Goal: Task Accomplishment & Management: Complete application form

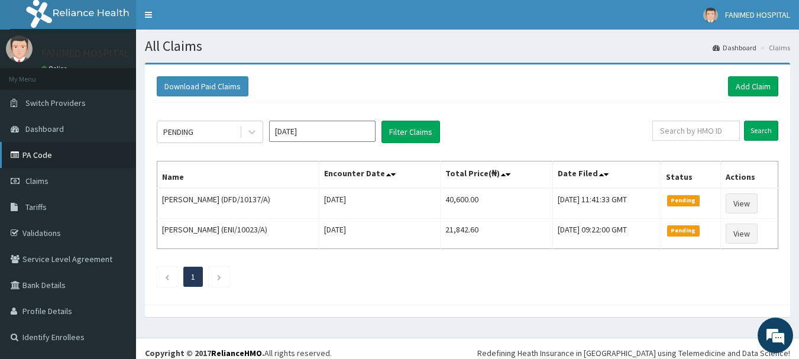
click at [41, 148] on link "PA Code" at bounding box center [68, 155] width 136 height 26
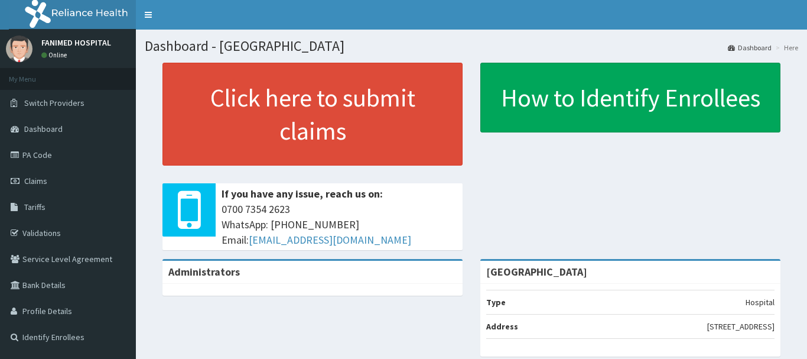
click at [33, 149] on link "PA Code" at bounding box center [68, 155] width 136 height 26
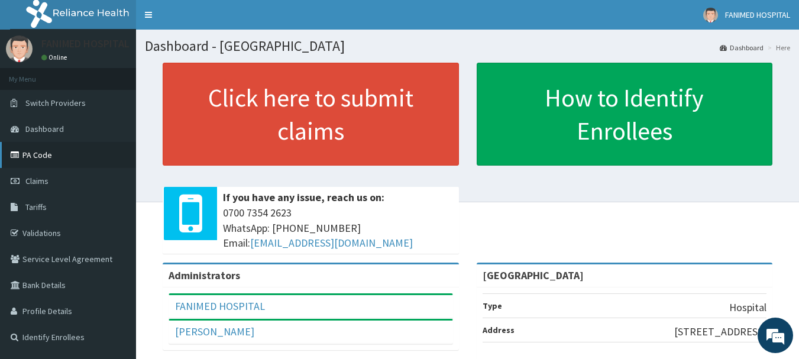
click at [32, 154] on link "PA Code" at bounding box center [68, 155] width 136 height 26
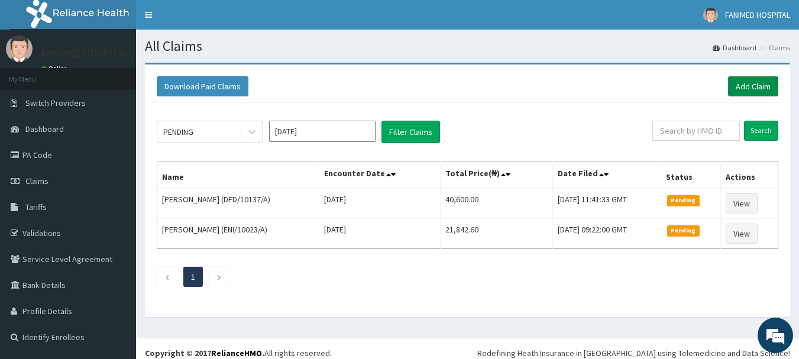
click at [742, 88] on link "Add Claim" at bounding box center [753, 86] width 50 height 20
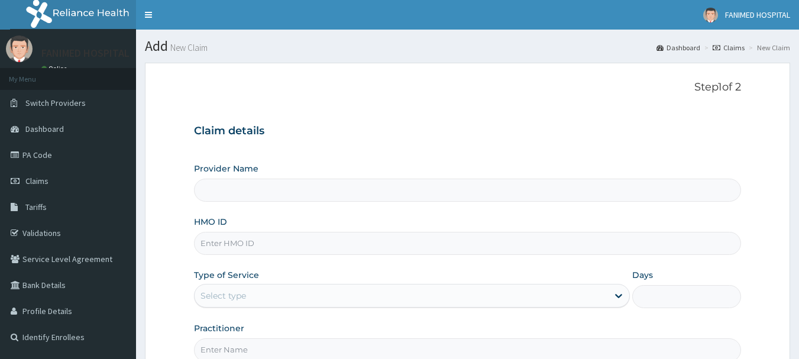
click at [255, 237] on input "HMO ID" at bounding box center [467, 243] width 547 height 23
type input "Fanimed Hospital"
paste input "MFD/10116/E"
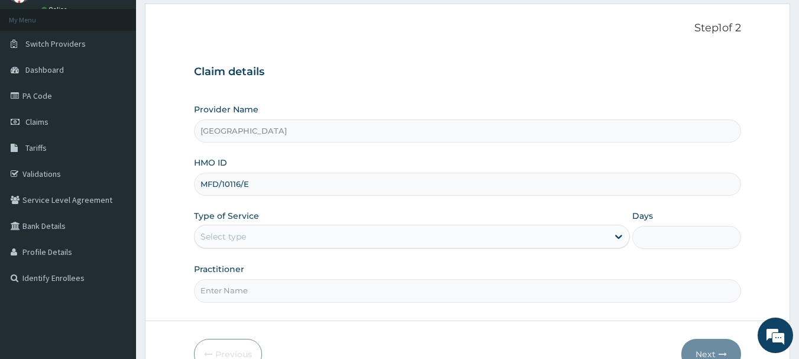
type input "MFD/10116/E"
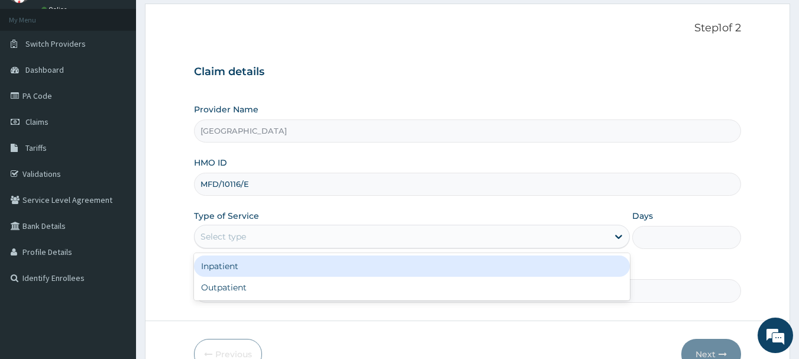
click at [236, 230] on div "Select type" at bounding box center [400, 236] width 413 height 19
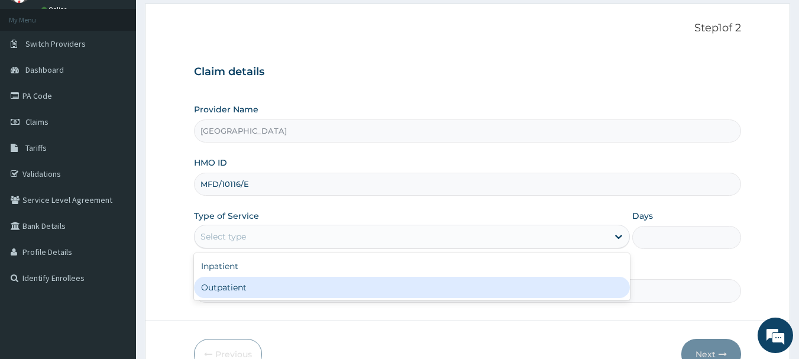
click at [239, 280] on div "Outpatient" at bounding box center [412, 287] width 436 height 21
type input "1"
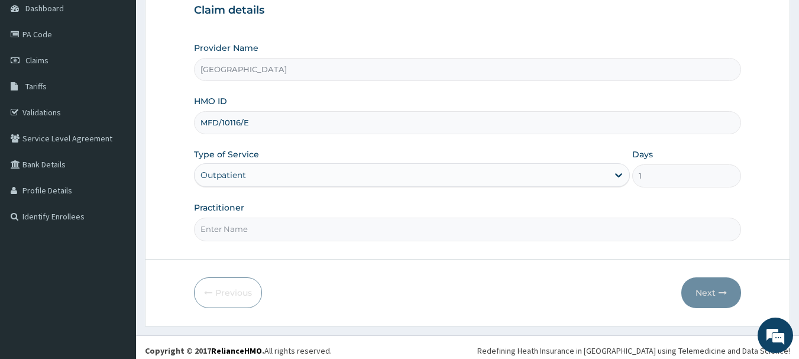
scroll to position [127, 0]
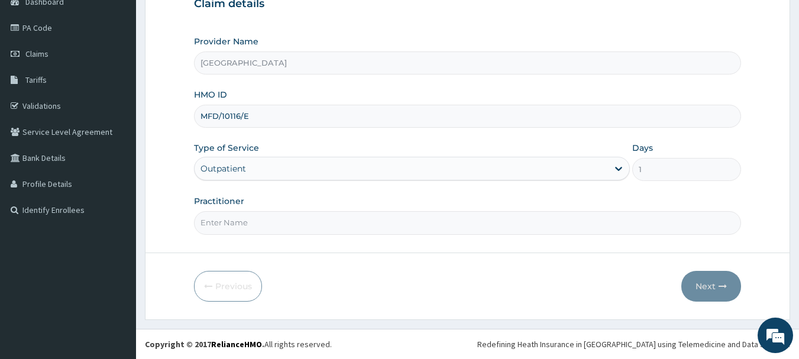
click at [261, 223] on input "Practitioner" at bounding box center [467, 222] width 547 height 23
type input "DR OREKOYA"
click at [715, 285] on button "Next" at bounding box center [711, 286] width 60 height 31
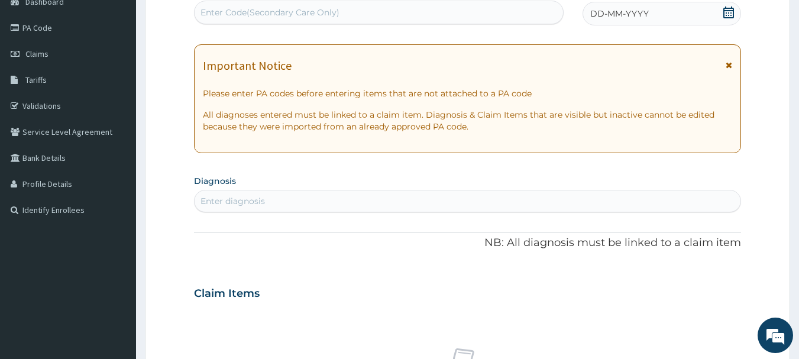
click at [312, 20] on div "Enter Code(Secondary Care Only)" at bounding box center [378, 12] width 369 height 19
paste input "PA/B13B4A"
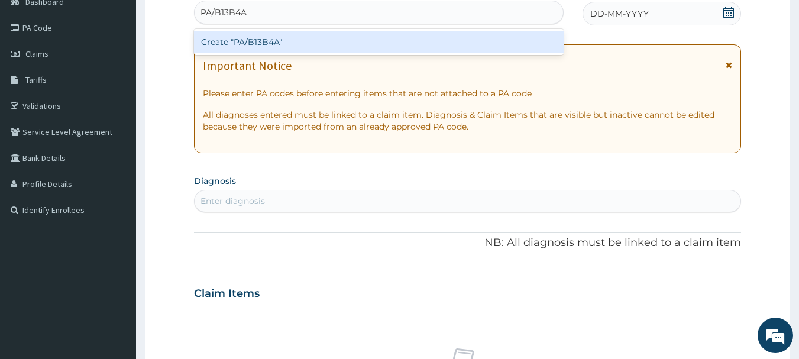
type input "PA/B13B4A"
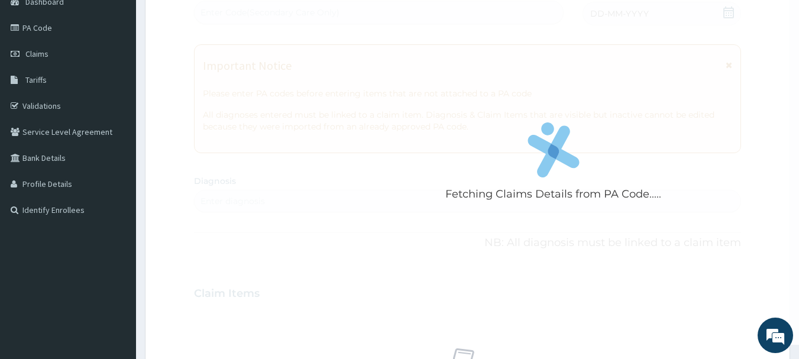
click at [315, 79] on div "Fetching Claims Details from PA Code..... PA Code / Prescription Code Enter Cod…" at bounding box center [467, 292] width 547 height 612
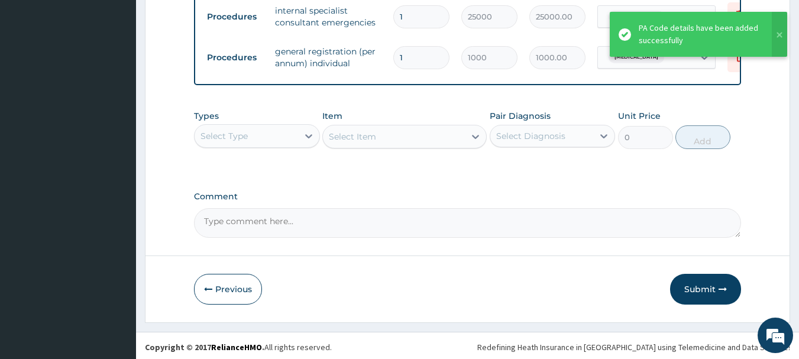
scroll to position [487, 0]
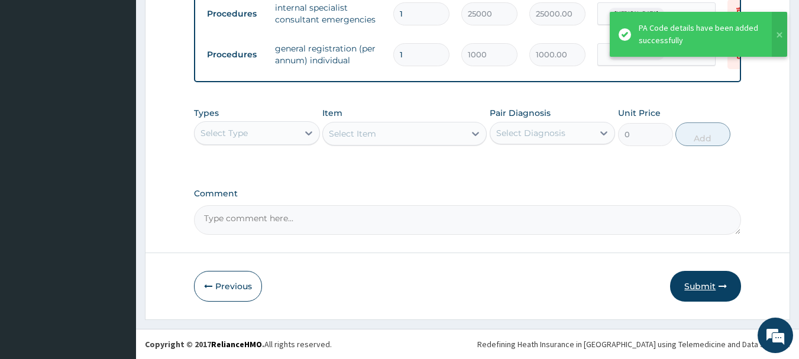
click at [702, 289] on button "Submit" at bounding box center [705, 286] width 71 height 31
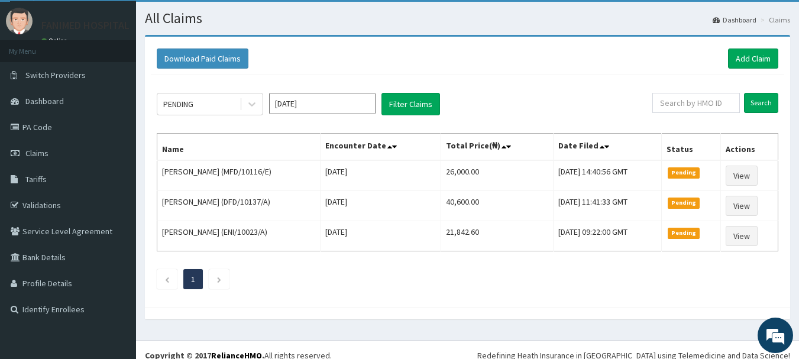
scroll to position [39, 0]
